Goal: Information Seeking & Learning: Learn about a topic

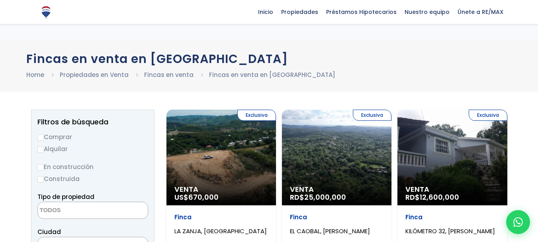
select select
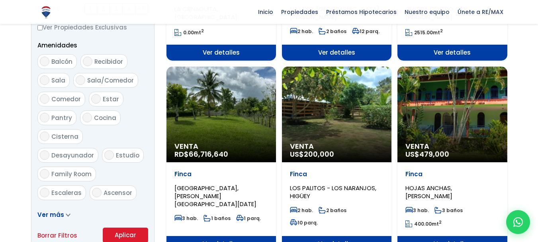
scroll to position [438, 0]
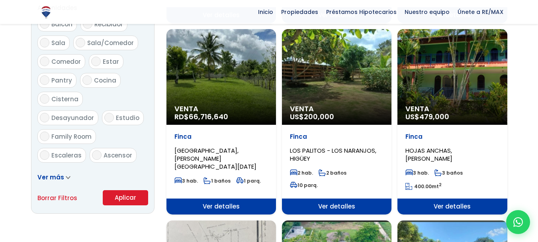
click at [368, 104] on div "Venta US$ 200,000" at bounding box center [336, 76] width 109 height 95
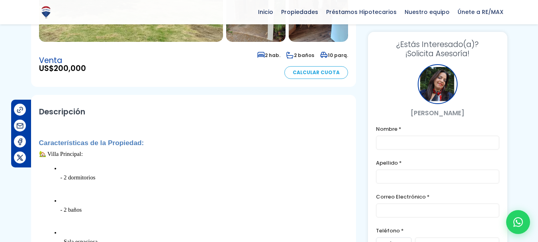
scroll to position [239, 0]
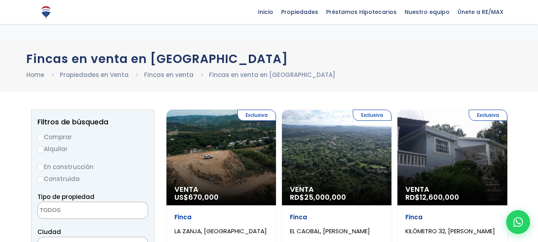
select select
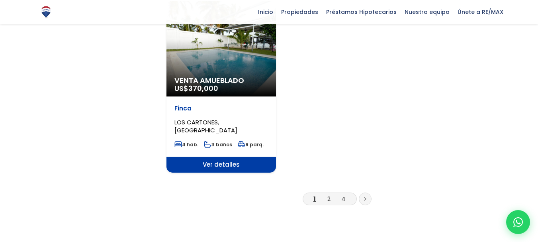
scroll to position [1074, 0]
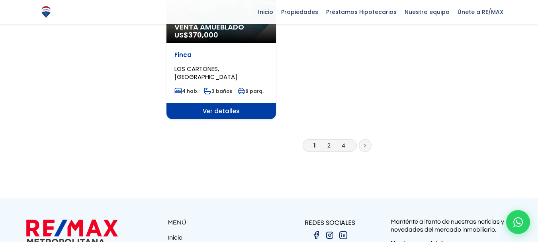
click at [329, 141] on link "2" at bounding box center [328, 145] width 3 height 8
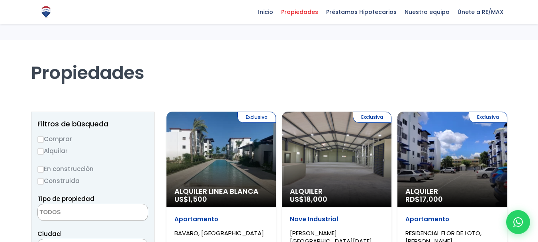
select select
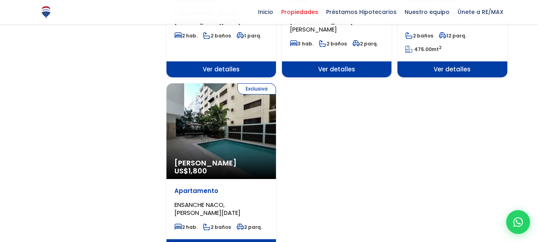
scroll to position [995, 0]
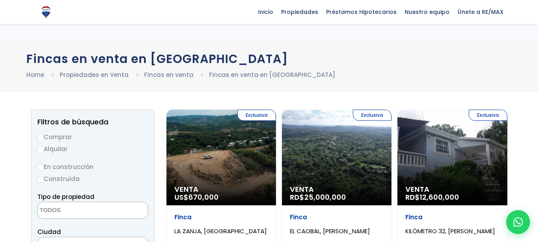
select select
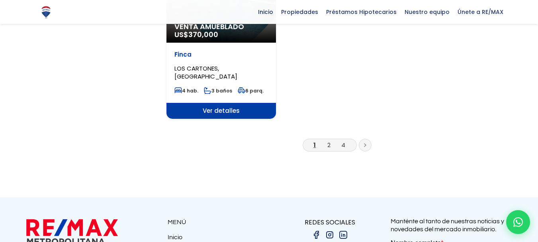
scroll to position [1074, 0]
